Goal: Information Seeking & Learning: Find specific fact

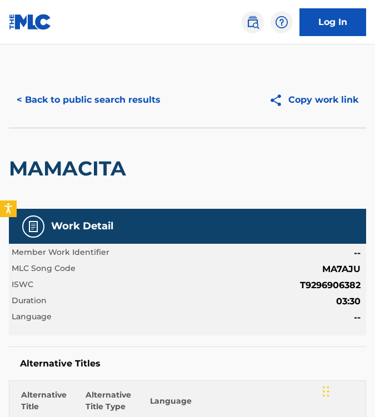
click at [45, 102] on button "< Back to public search results" at bounding box center [88, 100] width 159 height 28
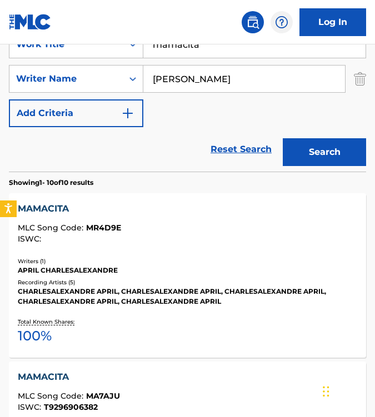
scroll to position [184, 0]
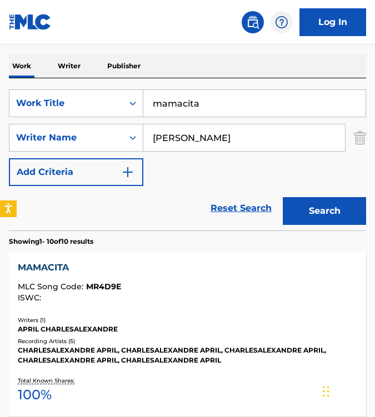
click at [204, 101] on input "mamacita" at bounding box center [254, 103] width 222 height 27
paste input "ANIMAL"
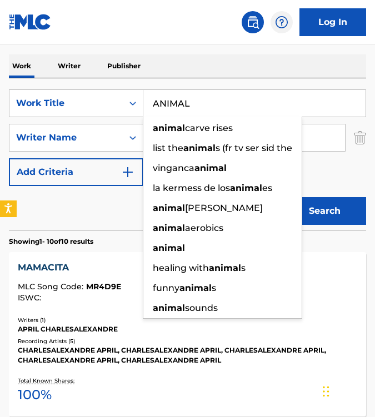
type input "ANIMAL"
click at [88, 215] on div "Reset Search Search" at bounding box center [187, 208] width 357 height 44
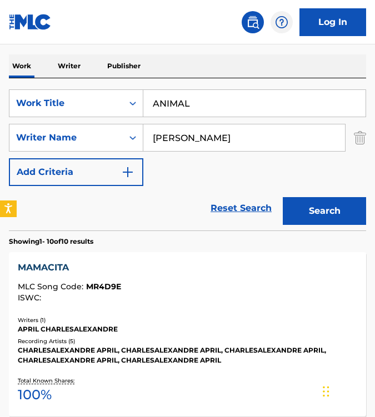
click at [310, 215] on button "Search" at bounding box center [324, 211] width 83 height 28
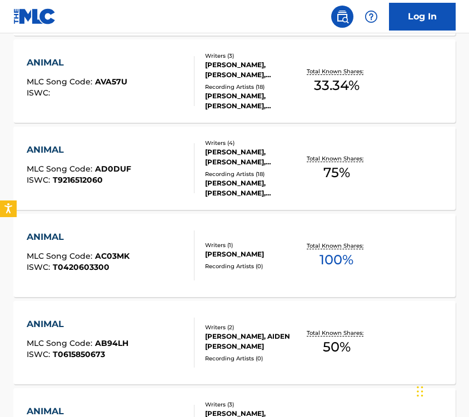
scroll to position [971, 0]
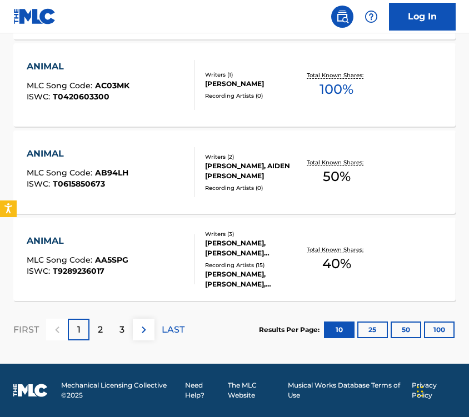
click at [371, 331] on button "25" at bounding box center [372, 329] width 31 height 17
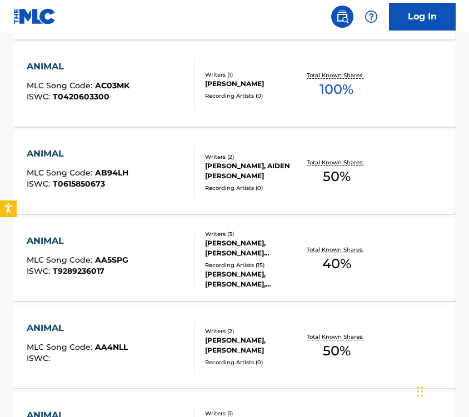
scroll to position [1538, 0]
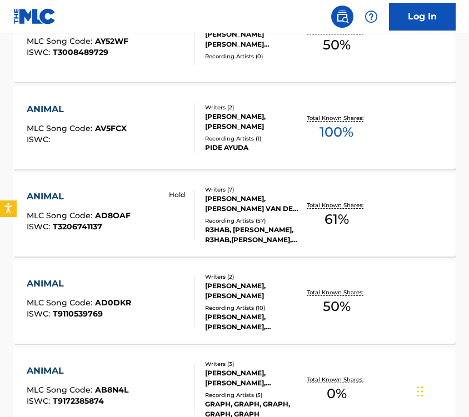
click at [152, 200] on div "ANIMAL MLC Song Code : AD8OAF ISWC : T3206741137 Hold" at bounding box center [111, 215] width 168 height 50
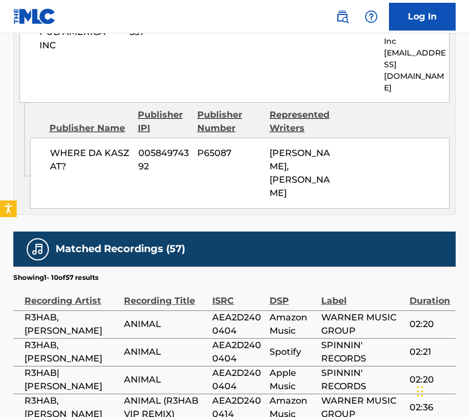
scroll to position [1777, 0]
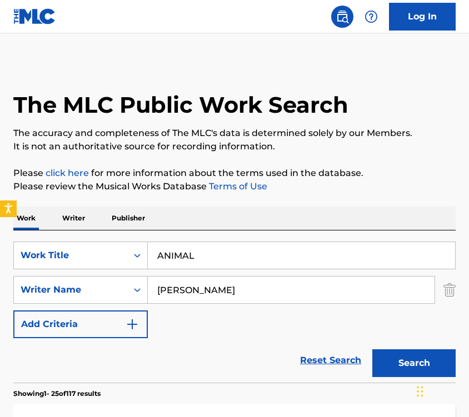
click at [68, 219] on p "Writer" at bounding box center [73, 217] width 29 height 23
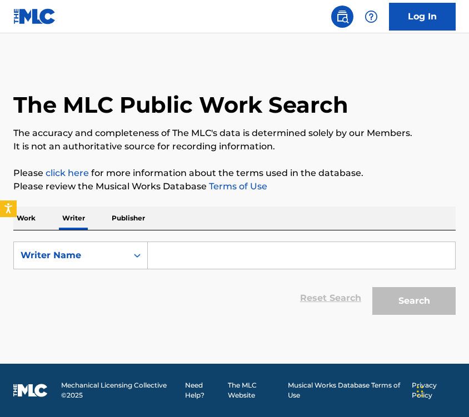
click at [169, 255] on input "Search Form" at bounding box center [301, 255] width 307 height 27
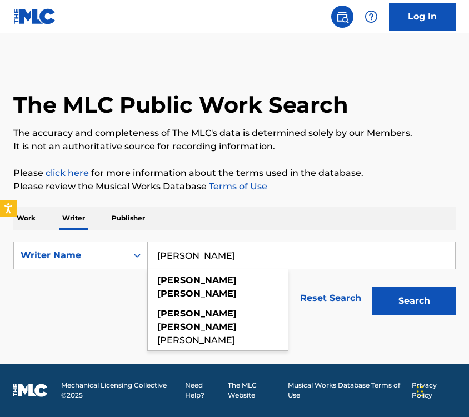
type input "[PERSON_NAME]"
click at [195, 234] on div "SearchWithCriteriac896f533-101c-475d-a464-2dbe7129ce10 Writer Name [PERSON_NAME…" at bounding box center [234, 275] width 442 height 90
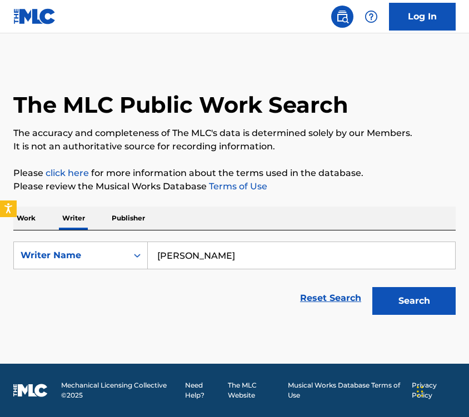
click at [416, 316] on div "Search" at bounding box center [410, 298] width 89 height 44
click at [410, 310] on button "Search" at bounding box center [413, 301] width 83 height 28
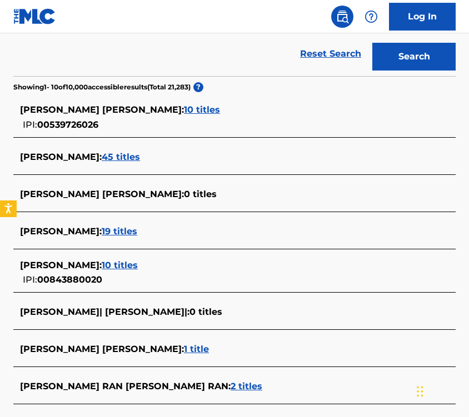
scroll to position [246, 0]
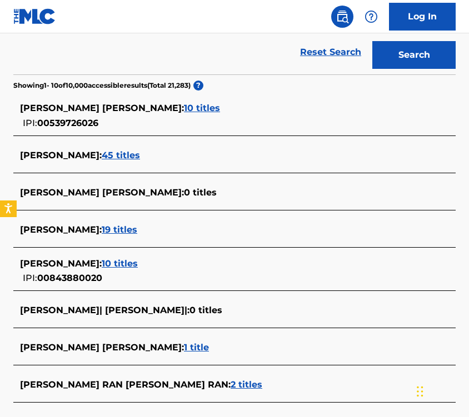
click at [132, 231] on span "19 titles" at bounding box center [120, 229] width 36 height 11
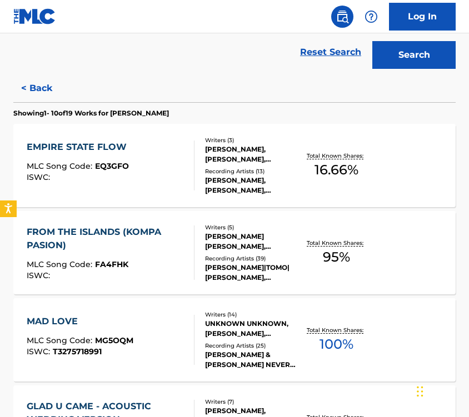
click at [171, 260] on div "FROM THE ISLANDS (KOMPA PASION) MLC Song Code : FA4FHK ISWC :" at bounding box center [106, 252] width 158 height 54
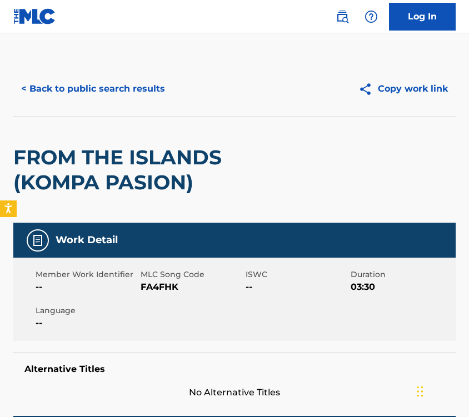
click at [71, 89] on button "< Back to public search results" at bounding box center [92, 89] width 159 height 28
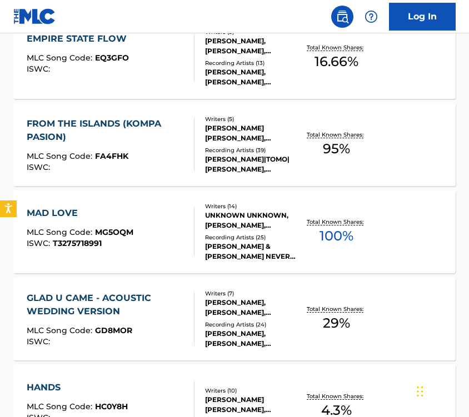
scroll to position [361, 0]
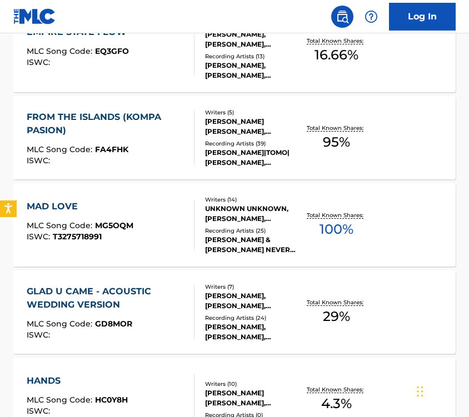
click at [123, 233] on div "ISWC : T3275718991" at bounding box center [80, 237] width 107 height 8
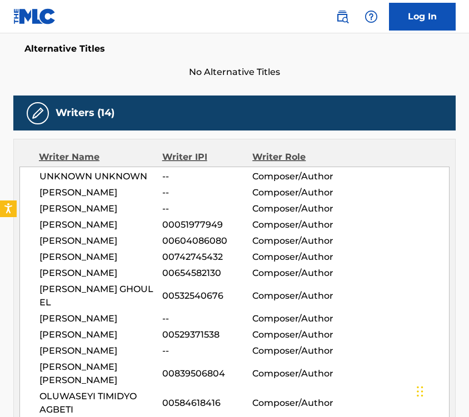
scroll to position [304, 0]
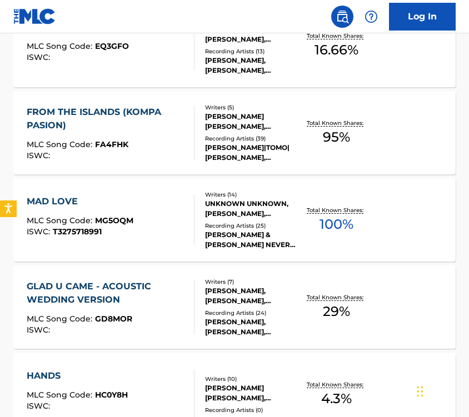
scroll to position [385, 0]
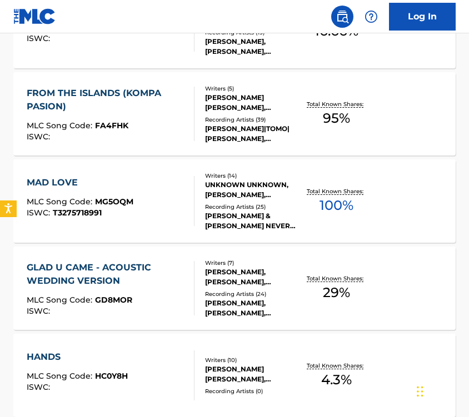
click at [165, 295] on div "GLAD U CAME - ACOUSTIC WEDDING VERSION MLC Song Code : GD8MOR ISWC :" at bounding box center [106, 288] width 158 height 54
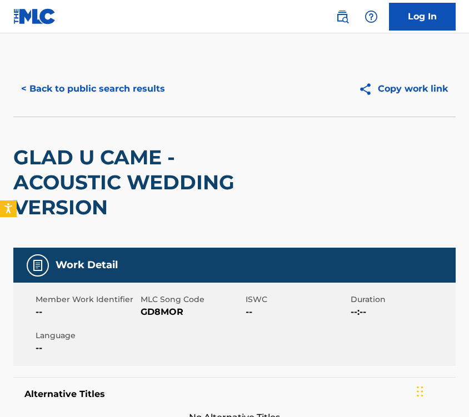
scroll to position [391, 0]
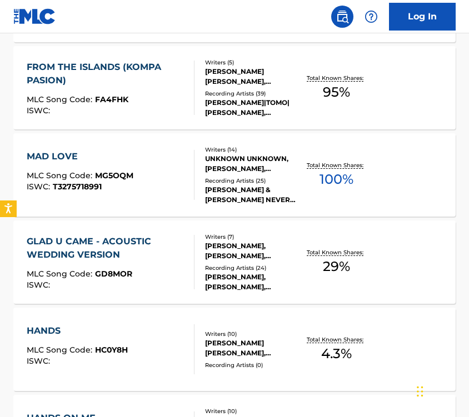
scroll to position [438, 0]
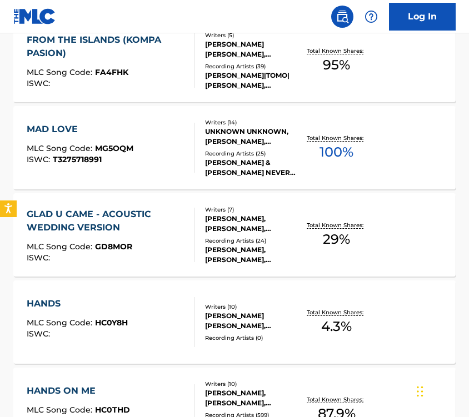
click at [148, 305] on div "HANDS MLC Song Code : HC0Y8H ISWC :" at bounding box center [111, 322] width 168 height 50
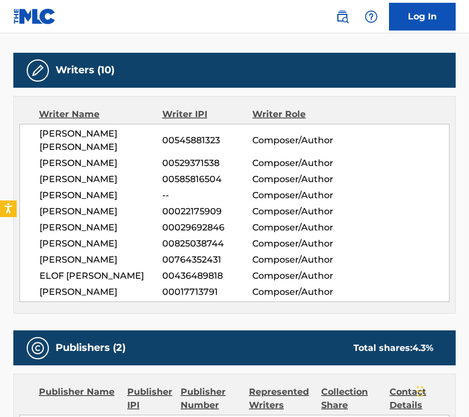
scroll to position [572, 0]
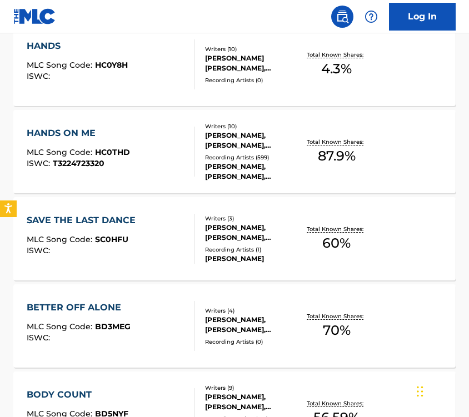
scroll to position [697, 0]
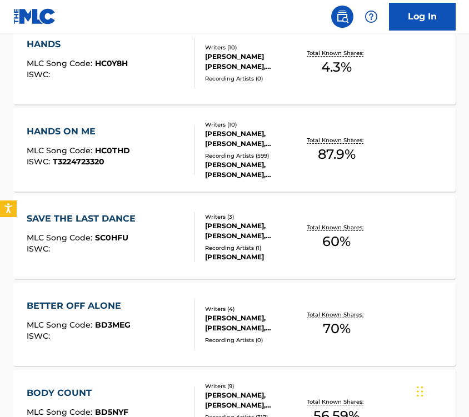
click at [179, 236] on div "SAVE THE LAST DANCE MLC Song Code : SC0HFU ISWC :" at bounding box center [111, 237] width 168 height 50
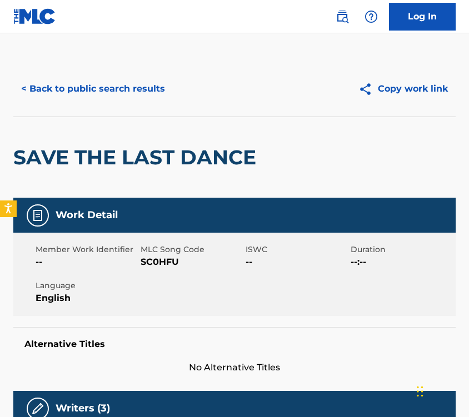
scroll to position [293, 0]
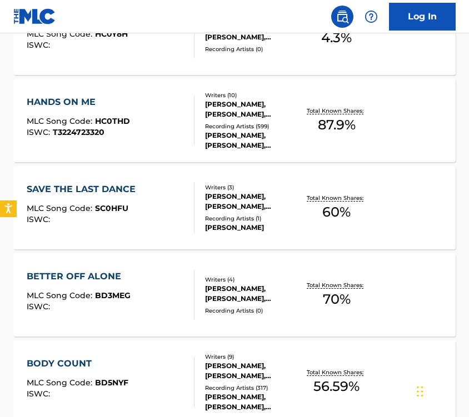
scroll to position [742, 0]
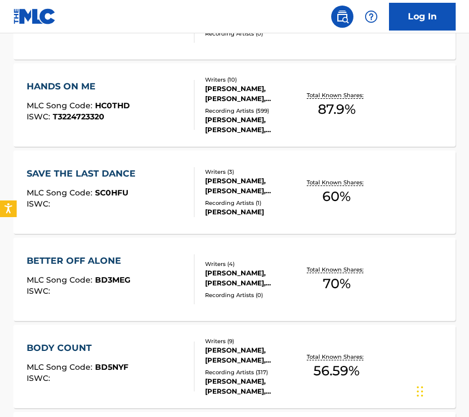
click at [159, 278] on div "BETTER OFF ALONE MLC Song Code : BD3MEG ISWC :" at bounding box center [111, 279] width 168 height 50
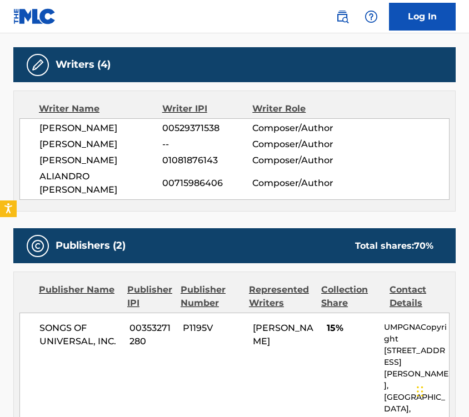
scroll to position [166, 0]
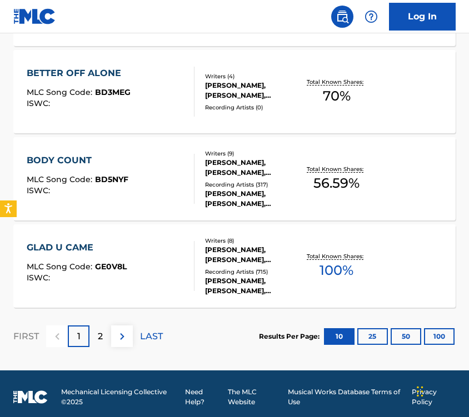
scroll to position [911, 0]
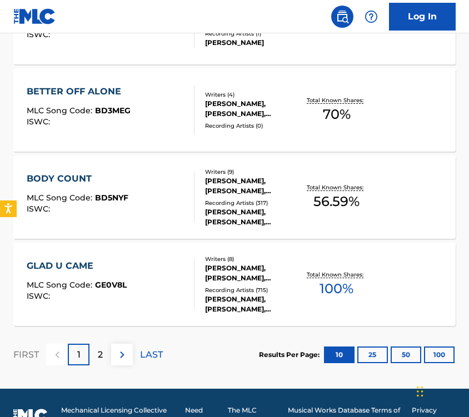
click at [147, 219] on div "BODY COUNT MLC Song Code : BD5NYF ISWC :" at bounding box center [111, 197] width 168 height 50
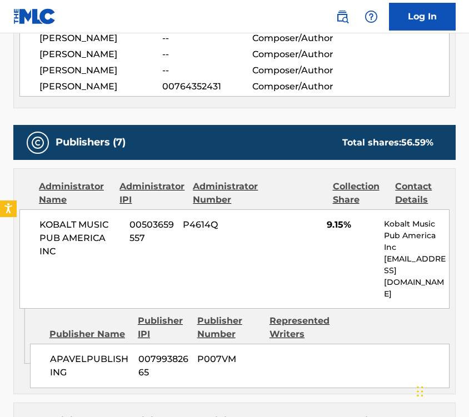
scroll to position [1604, 0]
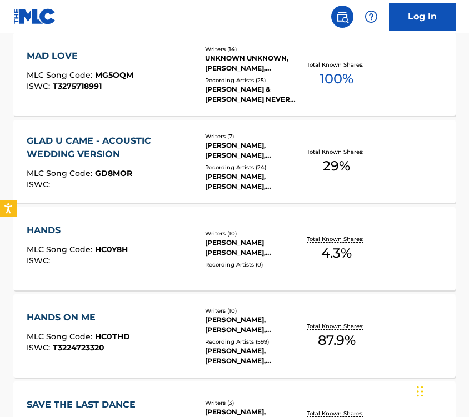
scroll to position [936, 0]
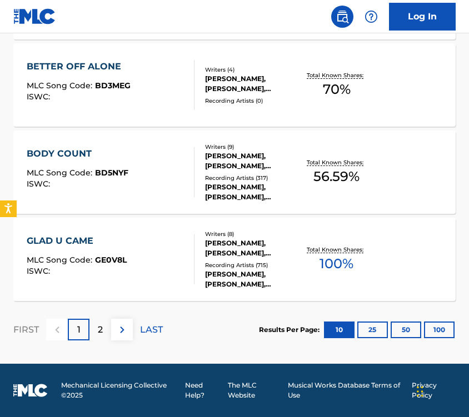
click at [146, 266] on div "GLAD U CAME MLC Song Code : GE0V8L ISWC :" at bounding box center [111, 259] width 168 height 50
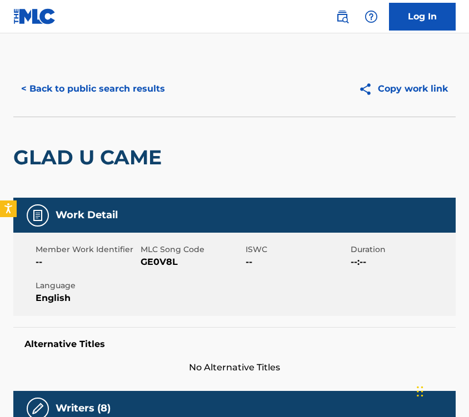
scroll to position [373, 0]
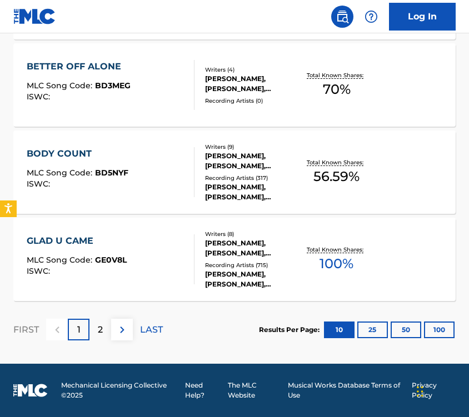
click at [89, 329] on div "1" at bounding box center [79, 330] width 22 height 22
click at [100, 329] on p "2" at bounding box center [100, 329] width 5 height 13
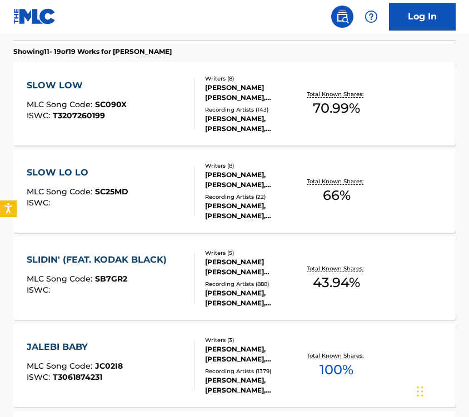
scroll to position [314, 0]
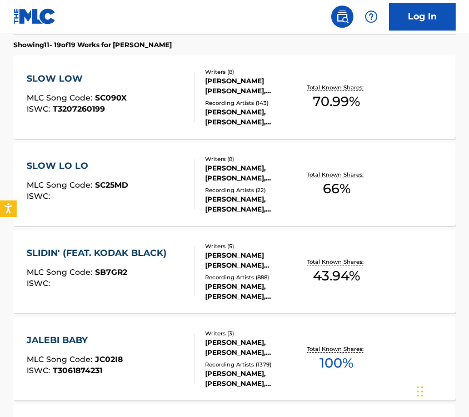
click at [178, 99] on div "SLOW LOW MLC Song Code : SC090X ISWC : T3207260199" at bounding box center [111, 97] width 168 height 50
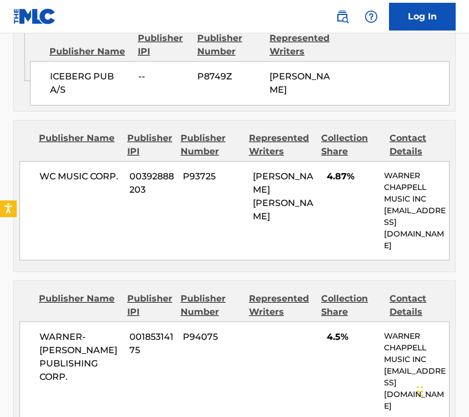
scroll to position [451, 0]
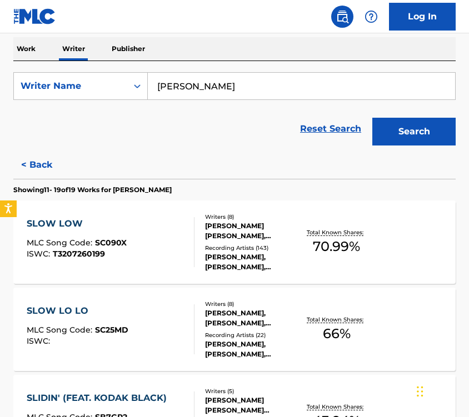
scroll to position [177, 0]
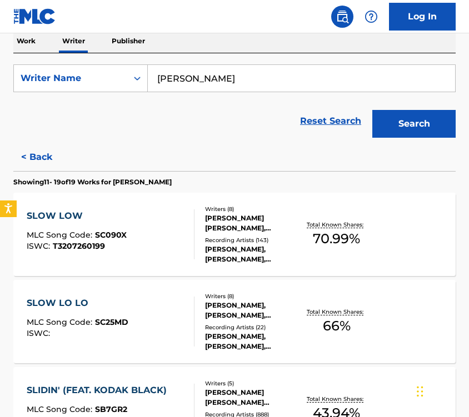
click at [128, 314] on div "SLOW LO LO MLC Song Code : SC25MD ISWC :" at bounding box center [111, 321] width 168 height 50
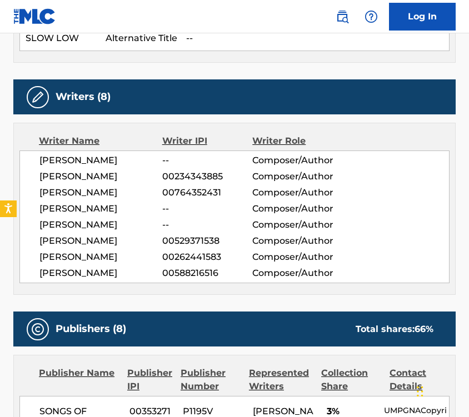
scroll to position [588, 0]
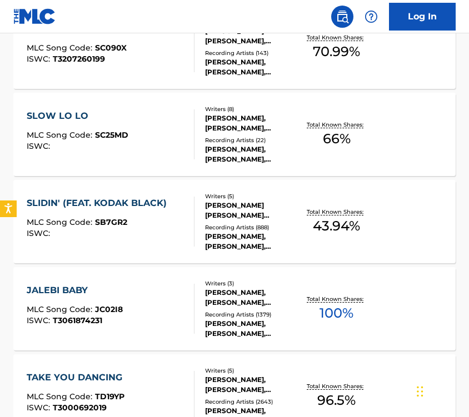
scroll to position [357, 0]
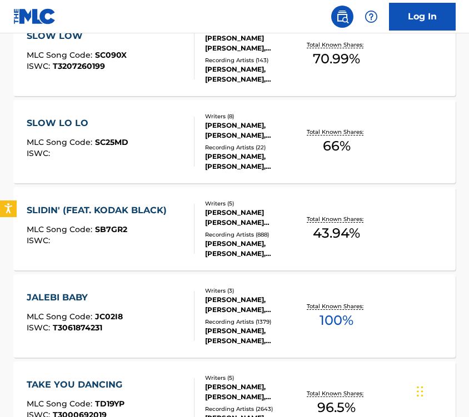
click at [143, 210] on div "SLIDIN' (FEAT. KODAK BLACK)" at bounding box center [99, 210] width 145 height 13
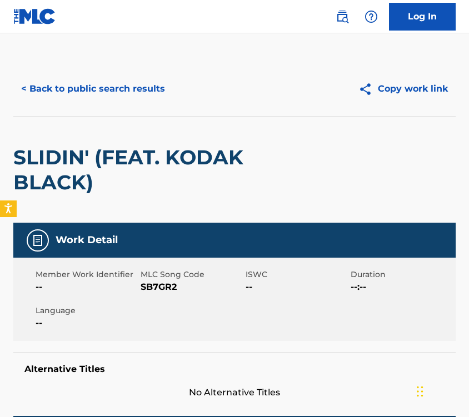
scroll to position [366, 0]
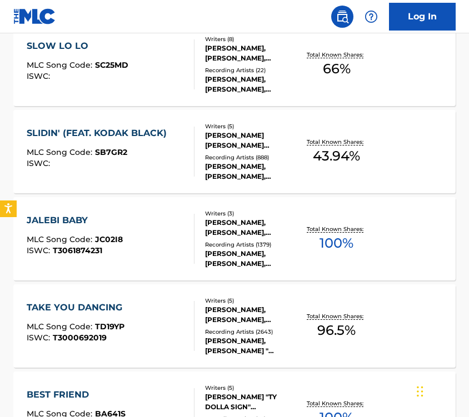
scroll to position [445, 0]
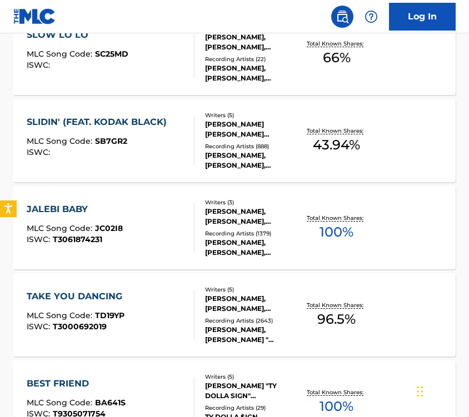
click at [131, 227] on div "JALEBI BABY MLC Song Code : JC02I8 ISWC : T3061874231" at bounding box center [111, 228] width 168 height 50
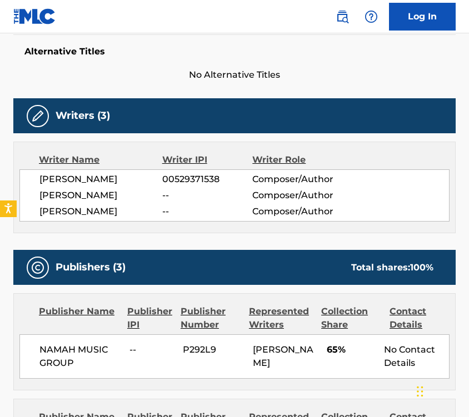
scroll to position [551, 0]
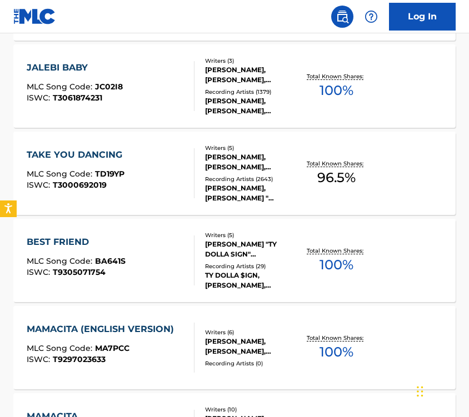
scroll to position [598, 0]
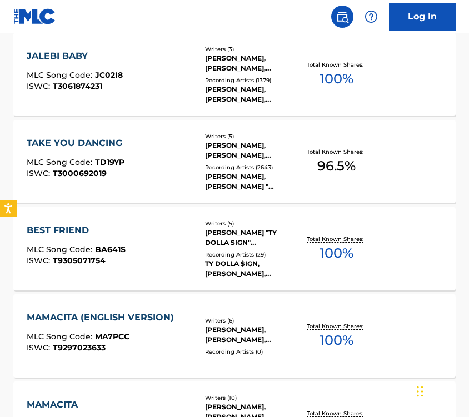
click at [147, 158] on div "TAKE YOU DANCING MLC Song Code : TD19YP ISWC : T3000692019" at bounding box center [111, 162] width 168 height 50
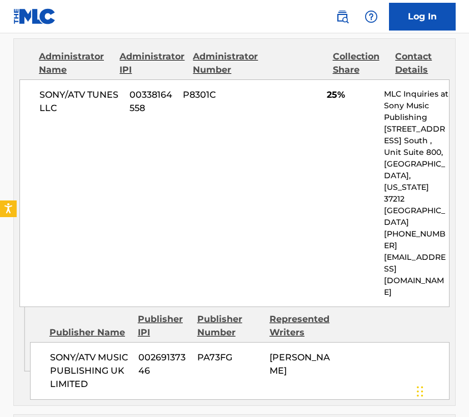
scroll to position [341, 0]
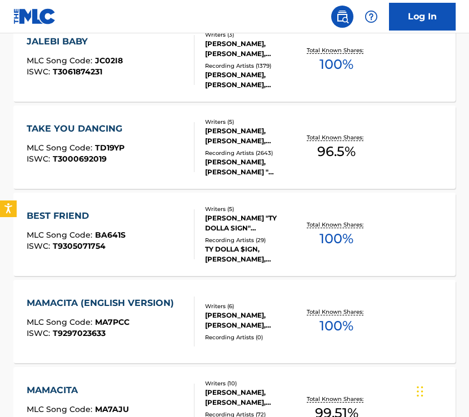
scroll to position [614, 0]
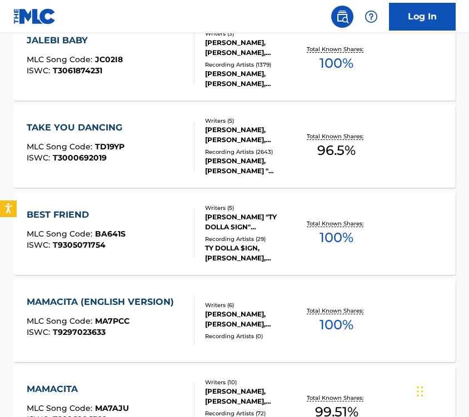
click at [169, 234] on div "BEST FRIEND MLC Song Code : BA641S ISWC : T9305071754" at bounding box center [111, 233] width 168 height 50
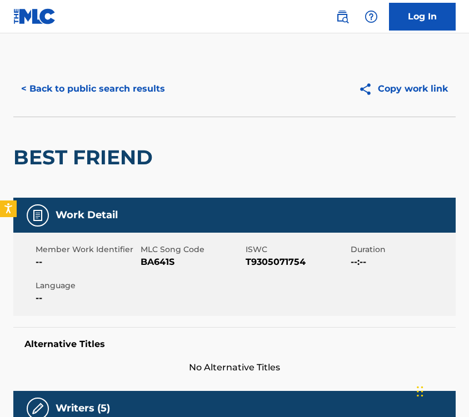
click at [91, 91] on button "< Back to public search results" at bounding box center [92, 89] width 159 height 28
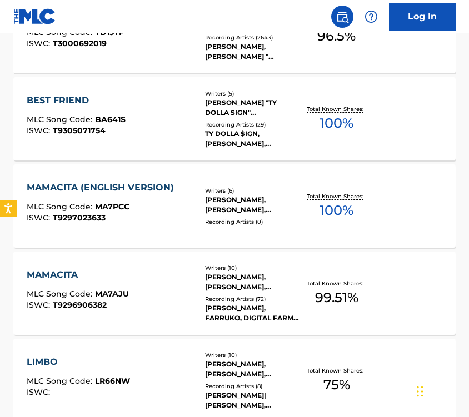
scroll to position [725, 0]
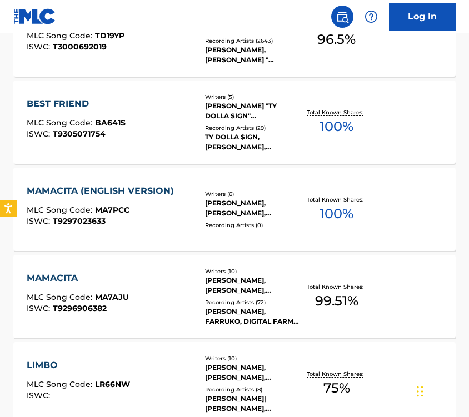
click at [135, 216] on div "MLC Song Code : MA7PCC" at bounding box center [103, 211] width 153 height 11
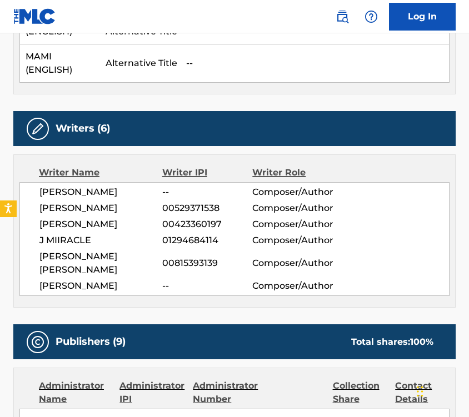
scroll to position [2460, 0]
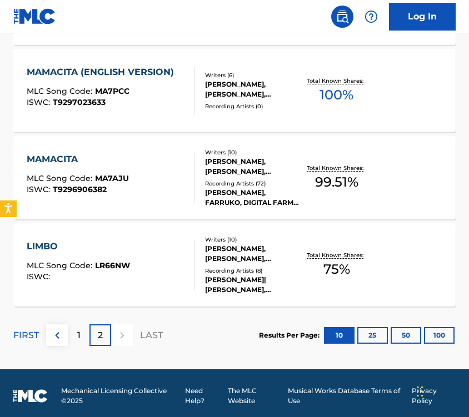
scroll to position [849, 0]
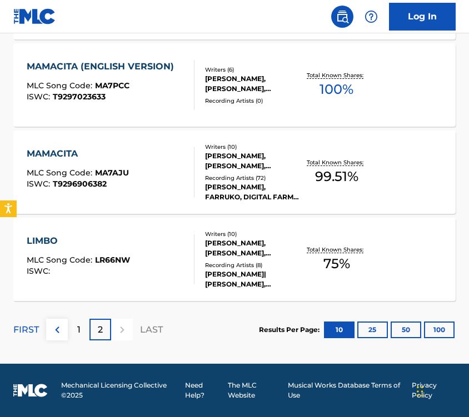
click at [115, 243] on div "LIMBO" at bounding box center [78, 240] width 103 height 13
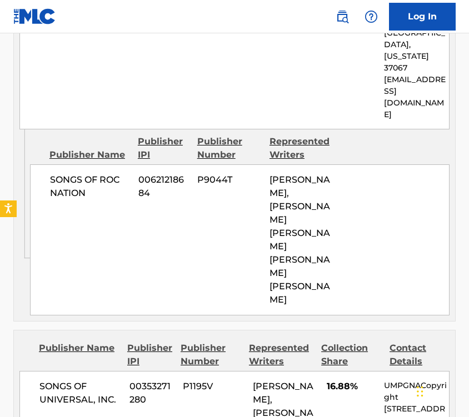
scroll to position [263, 0]
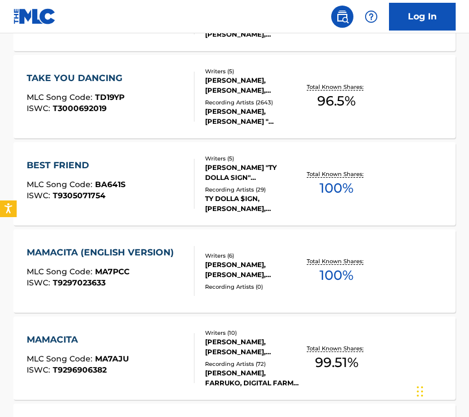
scroll to position [849, 0]
